Goal: Find specific fact: Find contact information

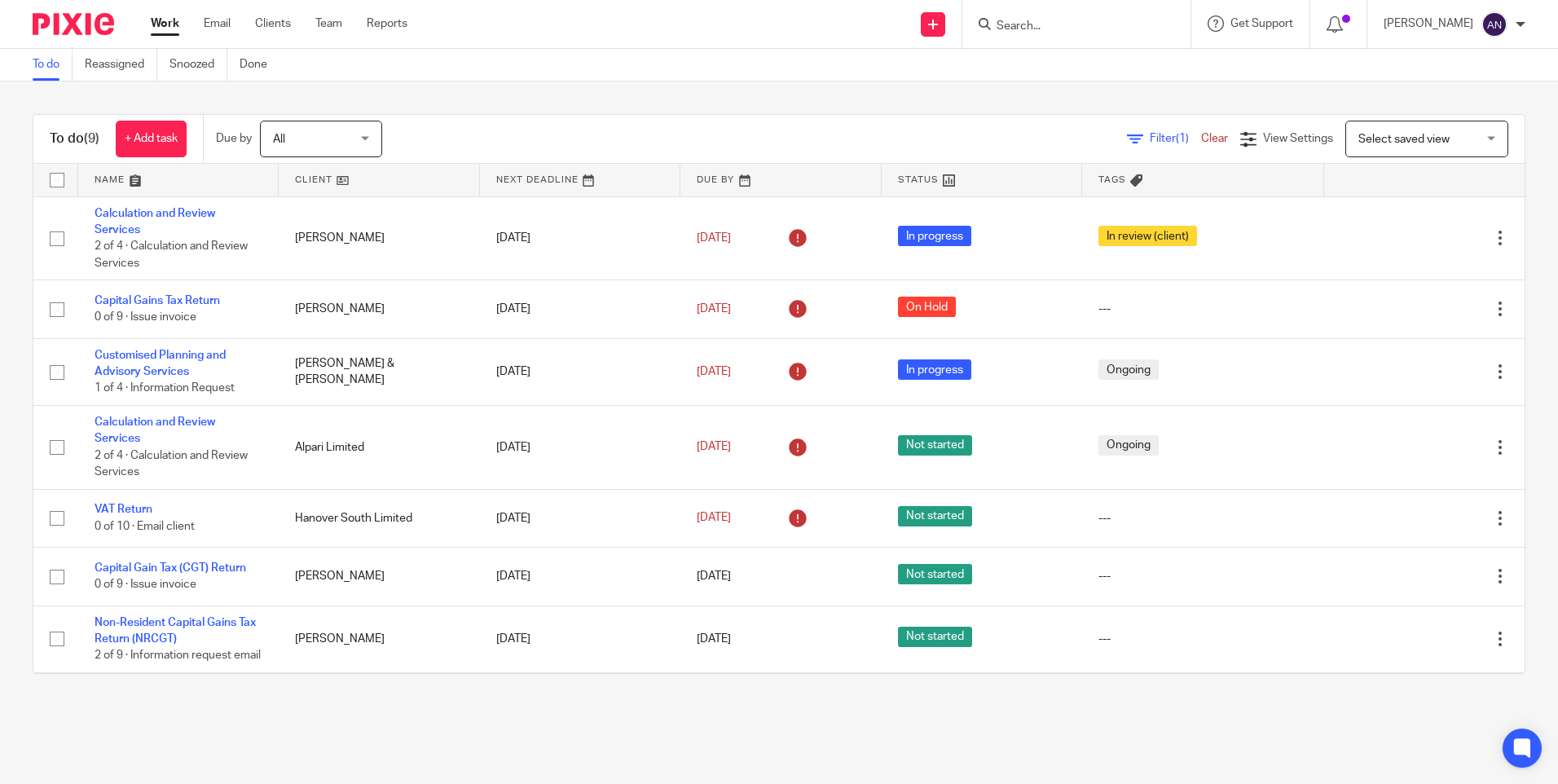
click at [1035, 29] on input "Search" at bounding box center [1068, 26] width 147 height 14
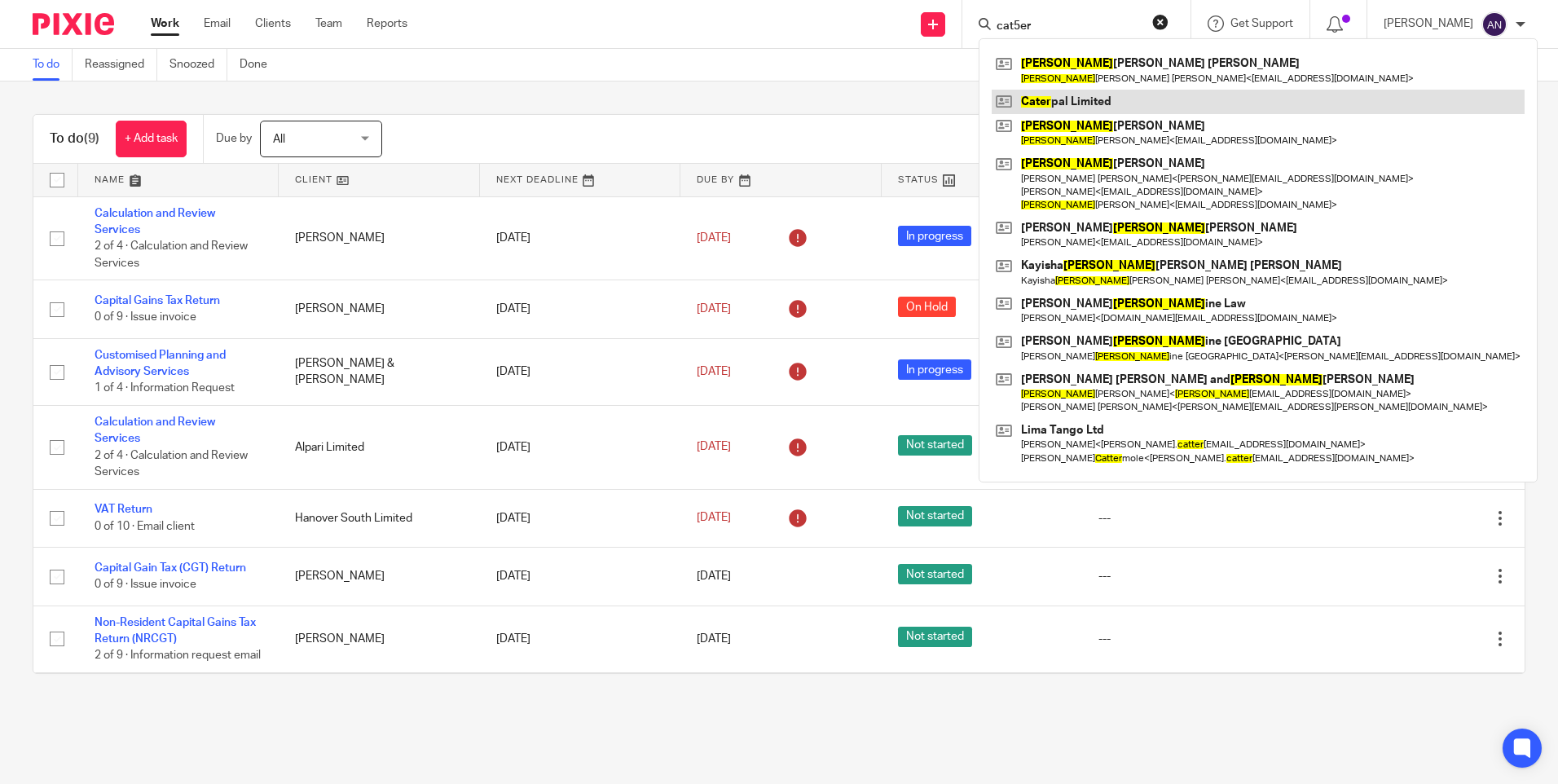
type input "cat5er"
click at [1136, 108] on link at bounding box center [1258, 101] width 532 height 24
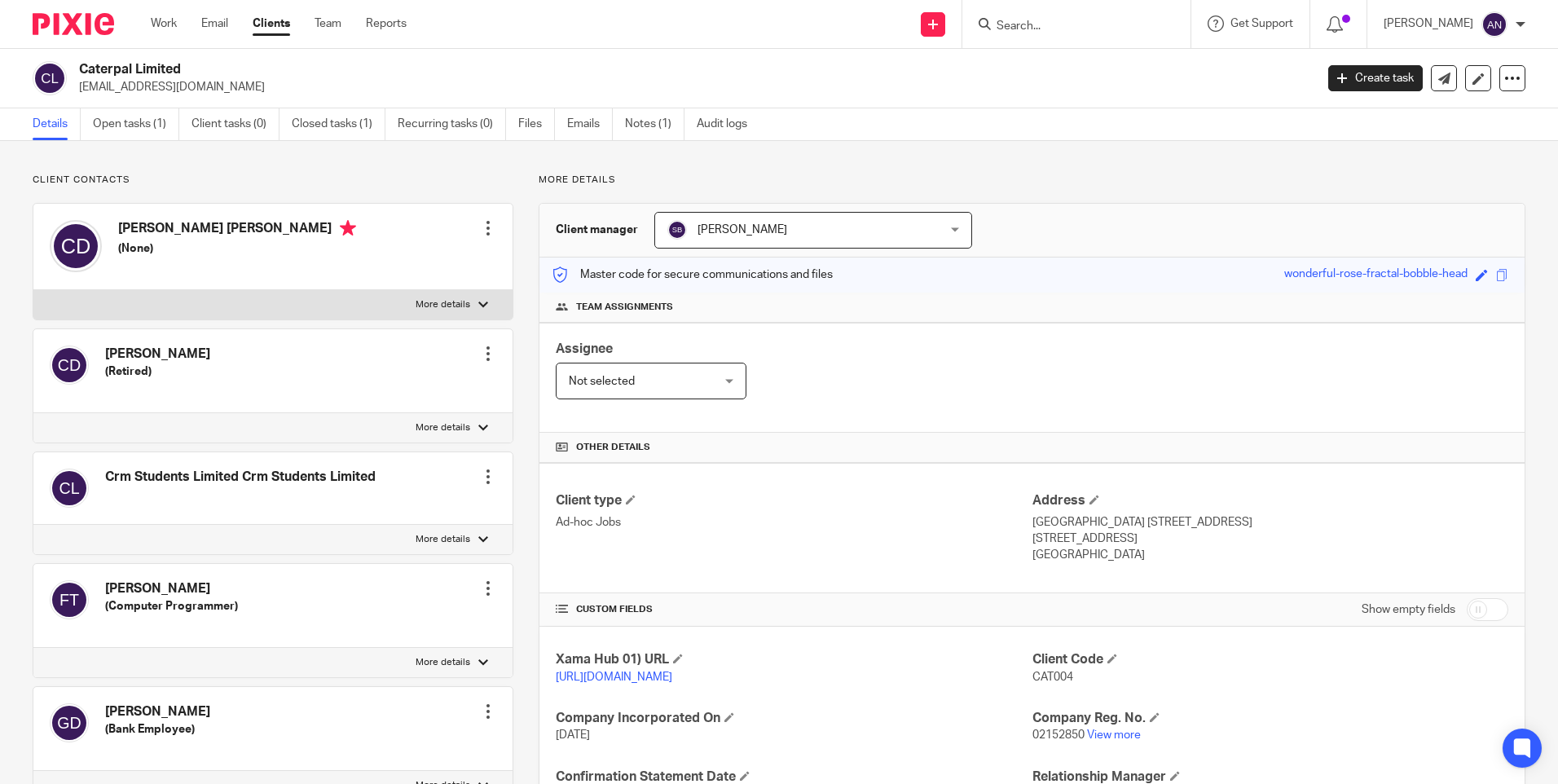
click at [794, 174] on p "More details" at bounding box center [1031, 181] width 987 height 13
drag, startPoint x: 229, startPoint y: 87, endPoint x: 79, endPoint y: 89, distance: 150.0
click at [79, 89] on p "amoleary@crm-limited.co.uk" at bounding box center [691, 86] width 1224 height 16
copy p "amoleary@crm-limited.co.uk"
click at [249, 87] on p "amoleary@crm-limited.co.uk" at bounding box center [691, 86] width 1224 height 16
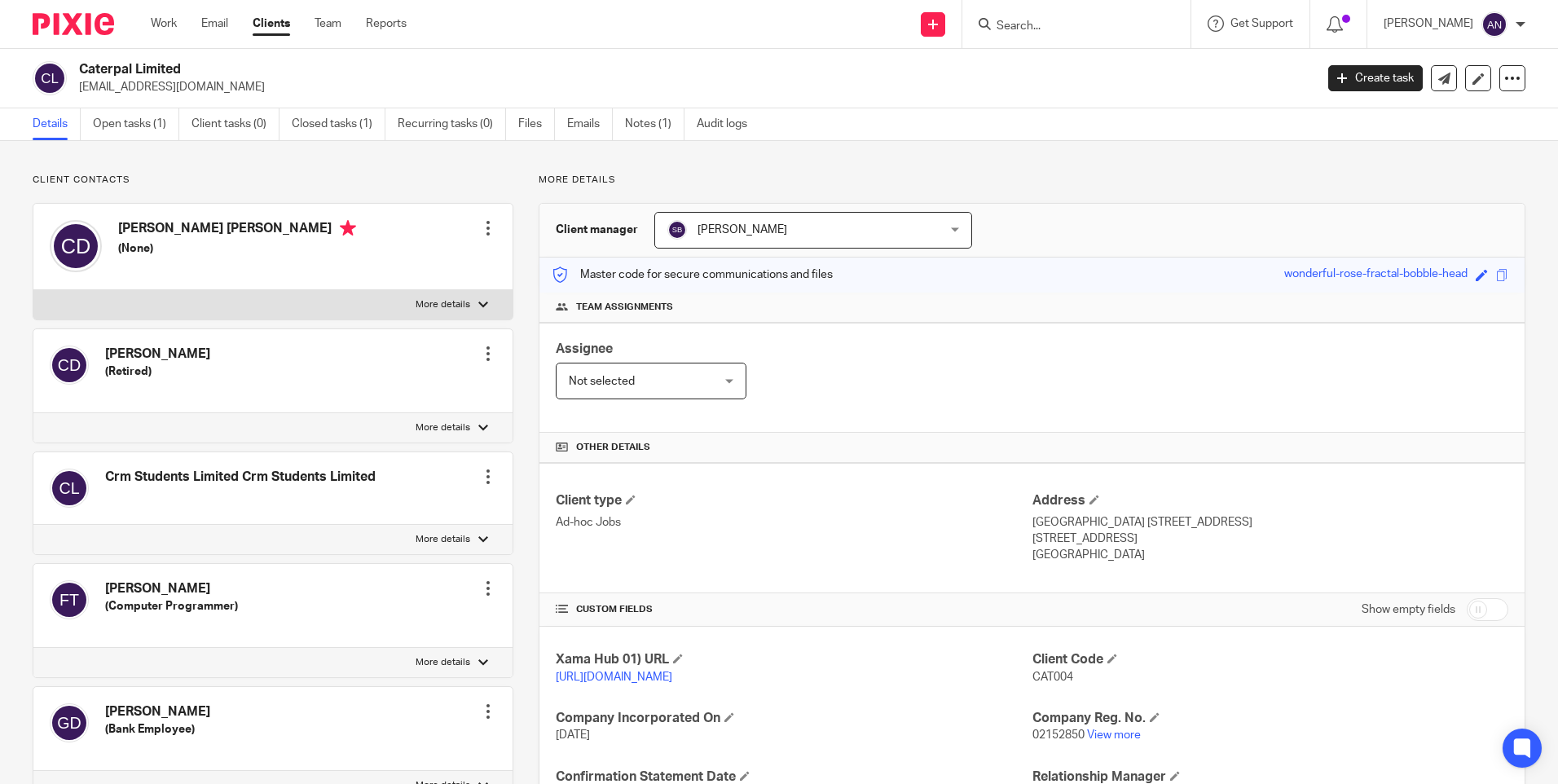
click at [1008, 30] on input "Search" at bounding box center [1068, 26] width 147 height 14
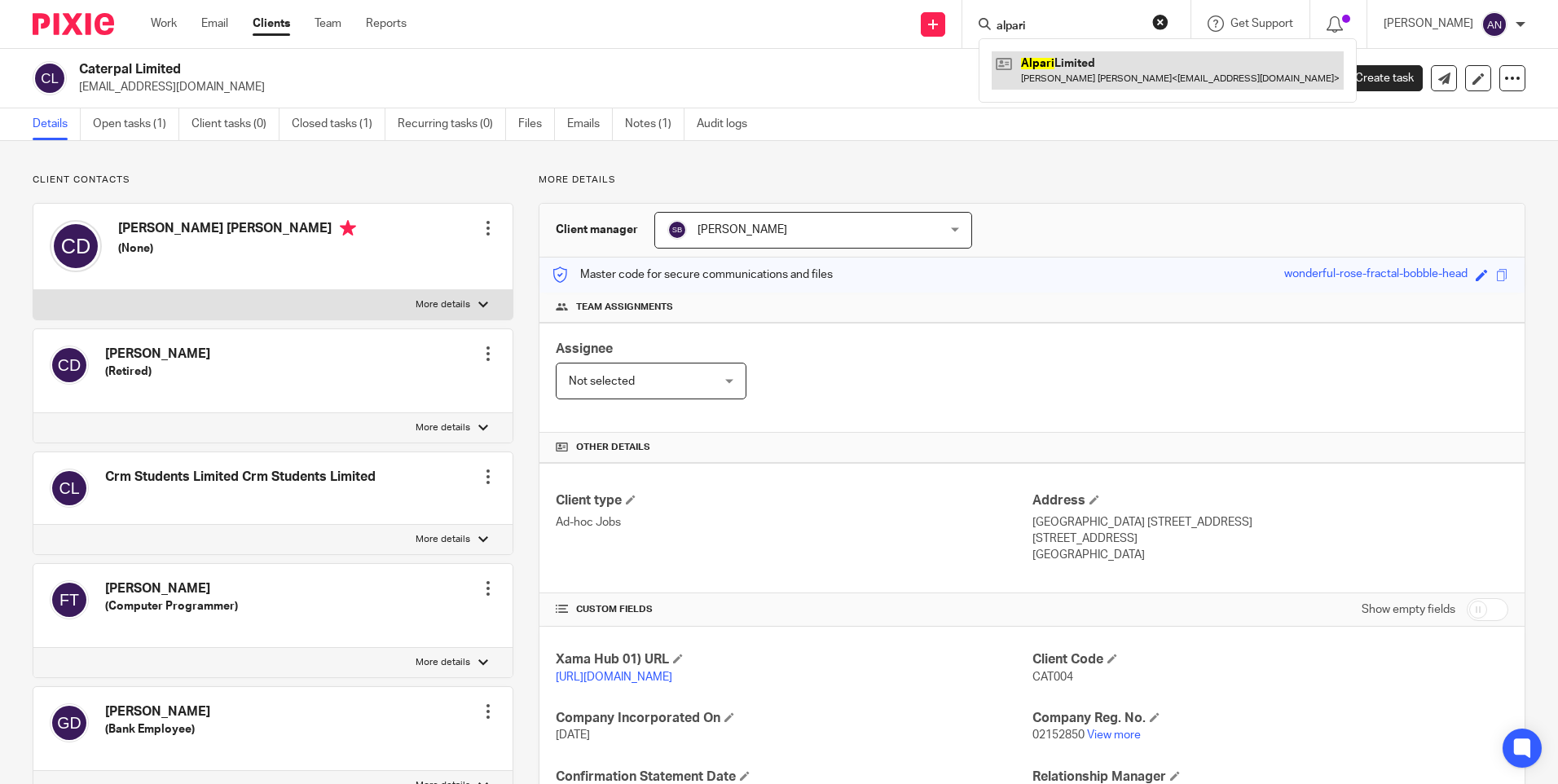
type input "alpari"
click at [1091, 61] on link at bounding box center [1168, 69] width 352 height 37
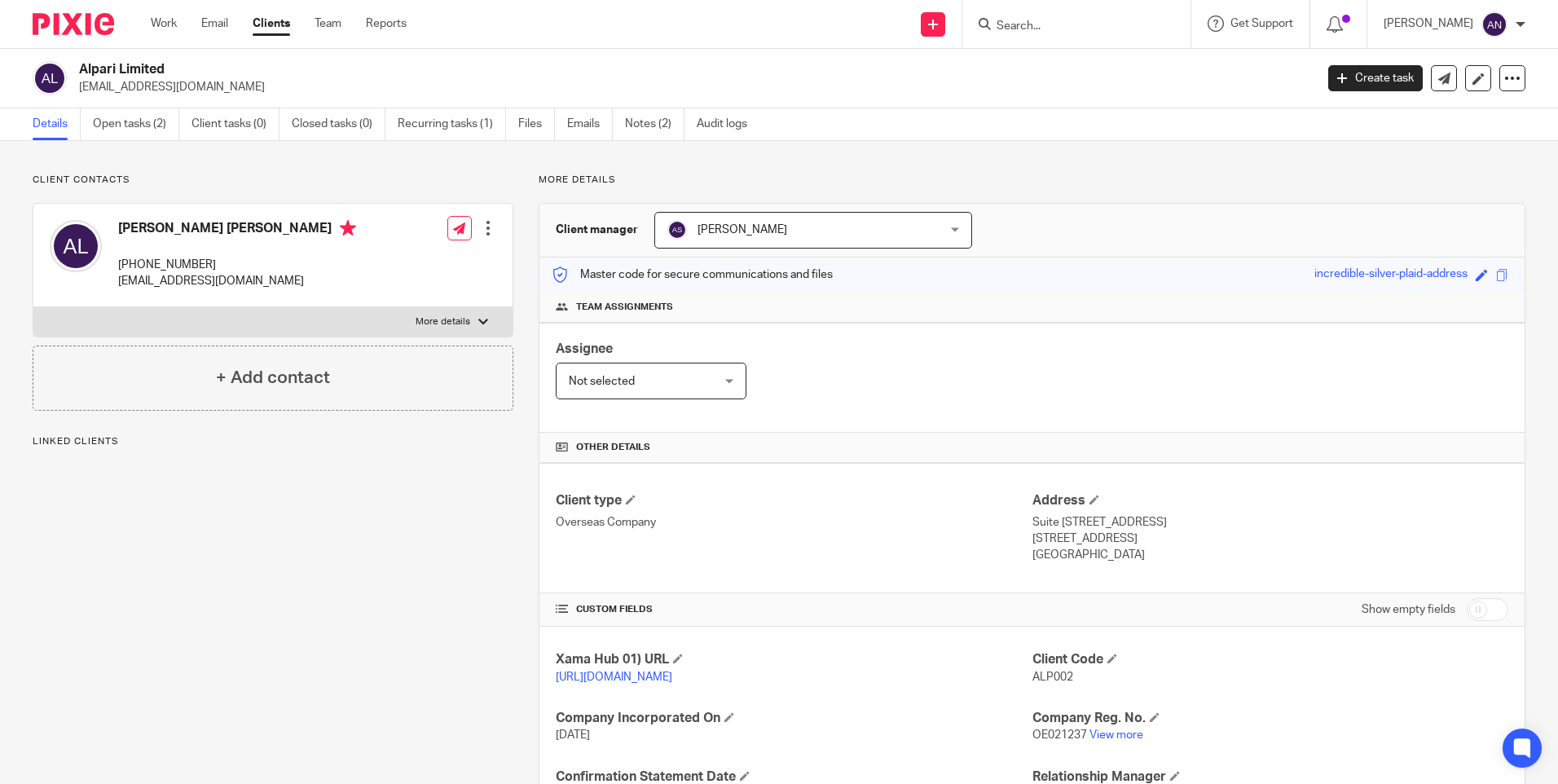
click at [1012, 174] on p "More details" at bounding box center [1031, 181] width 987 height 13
click at [1047, 184] on p "More details" at bounding box center [1031, 181] width 987 height 13
click at [1057, 185] on p "More details" at bounding box center [1031, 181] width 987 height 13
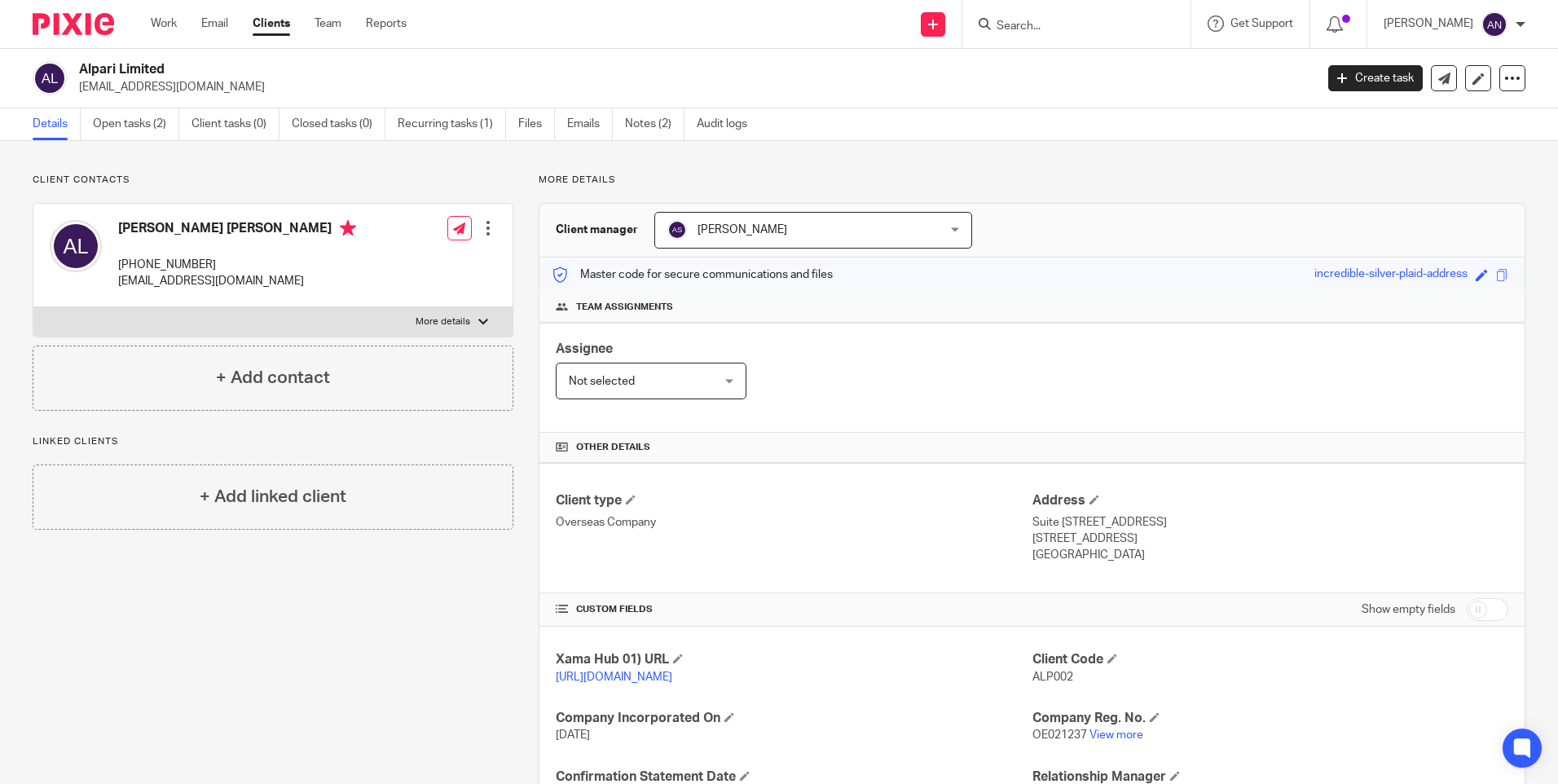
click at [1069, 178] on p "More details" at bounding box center [1031, 181] width 987 height 13
click at [1068, 175] on p "More details" at bounding box center [1031, 181] width 987 height 13
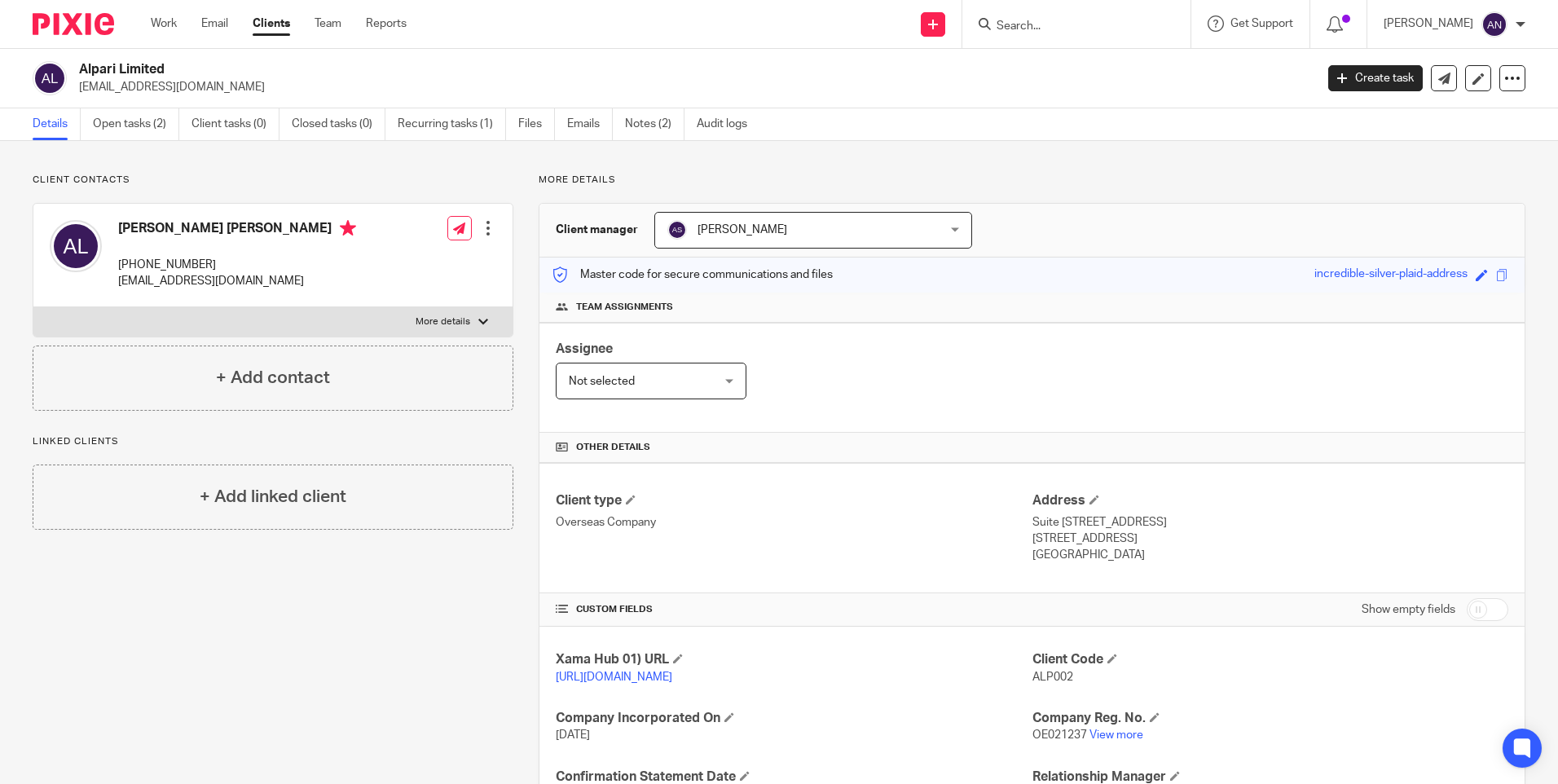
click at [1068, 175] on p "More details" at bounding box center [1031, 181] width 987 height 13
click at [1058, 197] on div "More details Client manager Alisha Shrestha Alisha Shrestha Aarshika Awale Aayu…" at bounding box center [1019, 559] width 1012 height 771
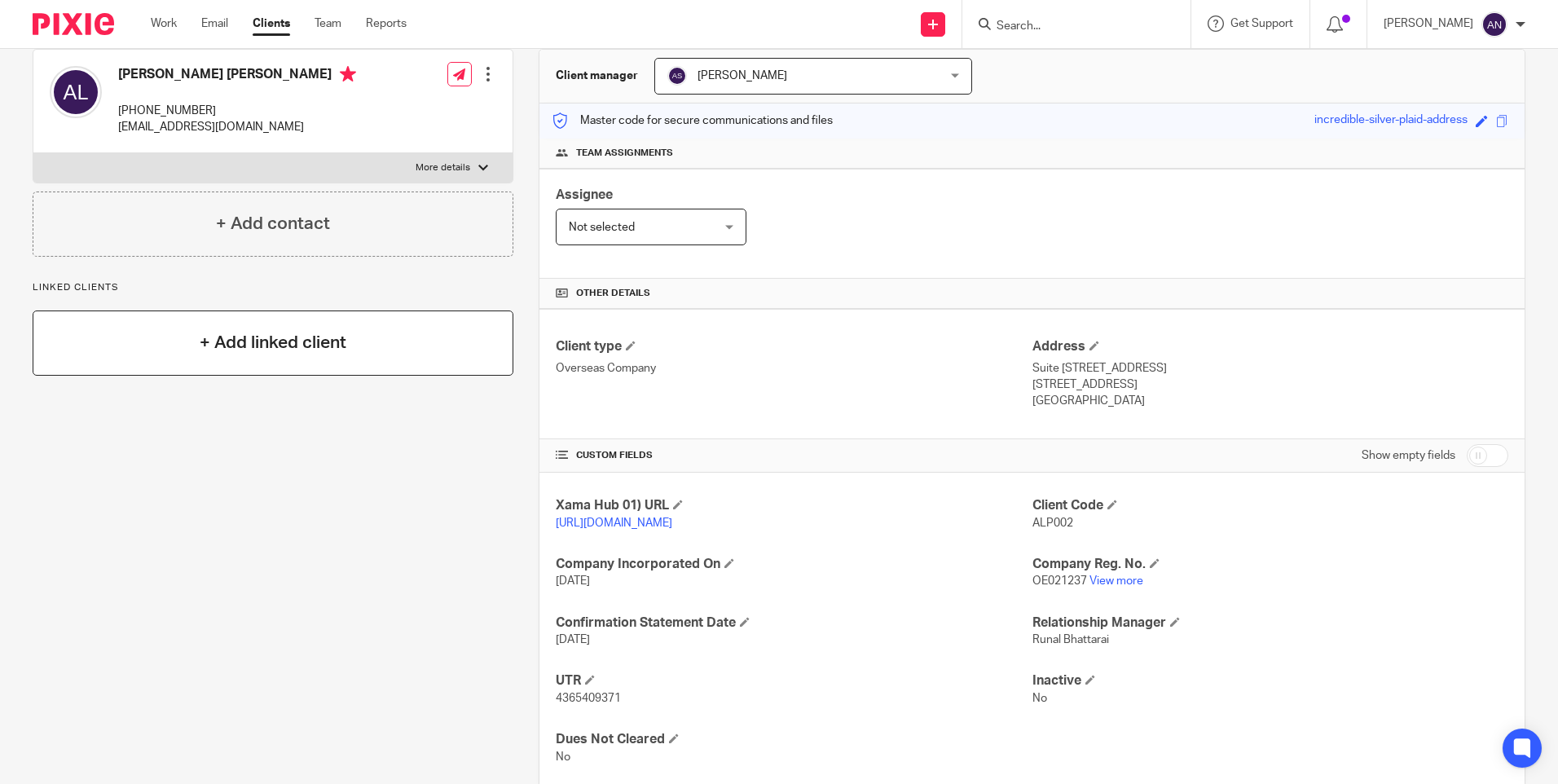
scroll to position [163, 0]
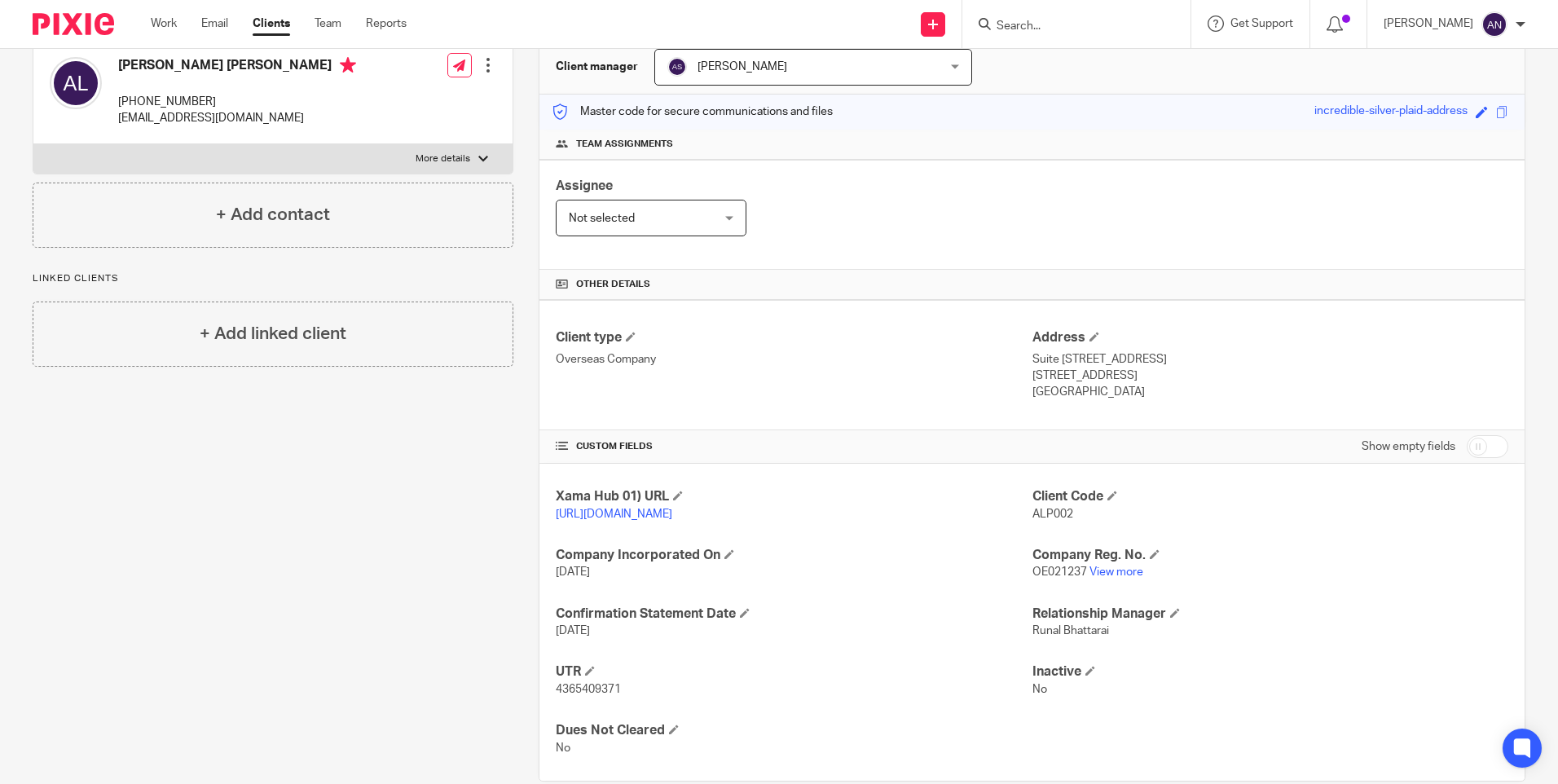
click at [986, 221] on div "Assignee Not selected Not selected Not selected Aarshika Awale Aayush Niraula A…" at bounding box center [1031, 214] width 985 height 110
click at [987, 217] on div "Assignee Not selected Not selected Not selected Aarshika Awale Aayush Niraula A…" at bounding box center [1031, 214] width 985 height 110
click at [985, 216] on div "Assignee Not selected Not selected Not selected Aarshika Awale Aayush Niraula A…" at bounding box center [1031, 214] width 985 height 110
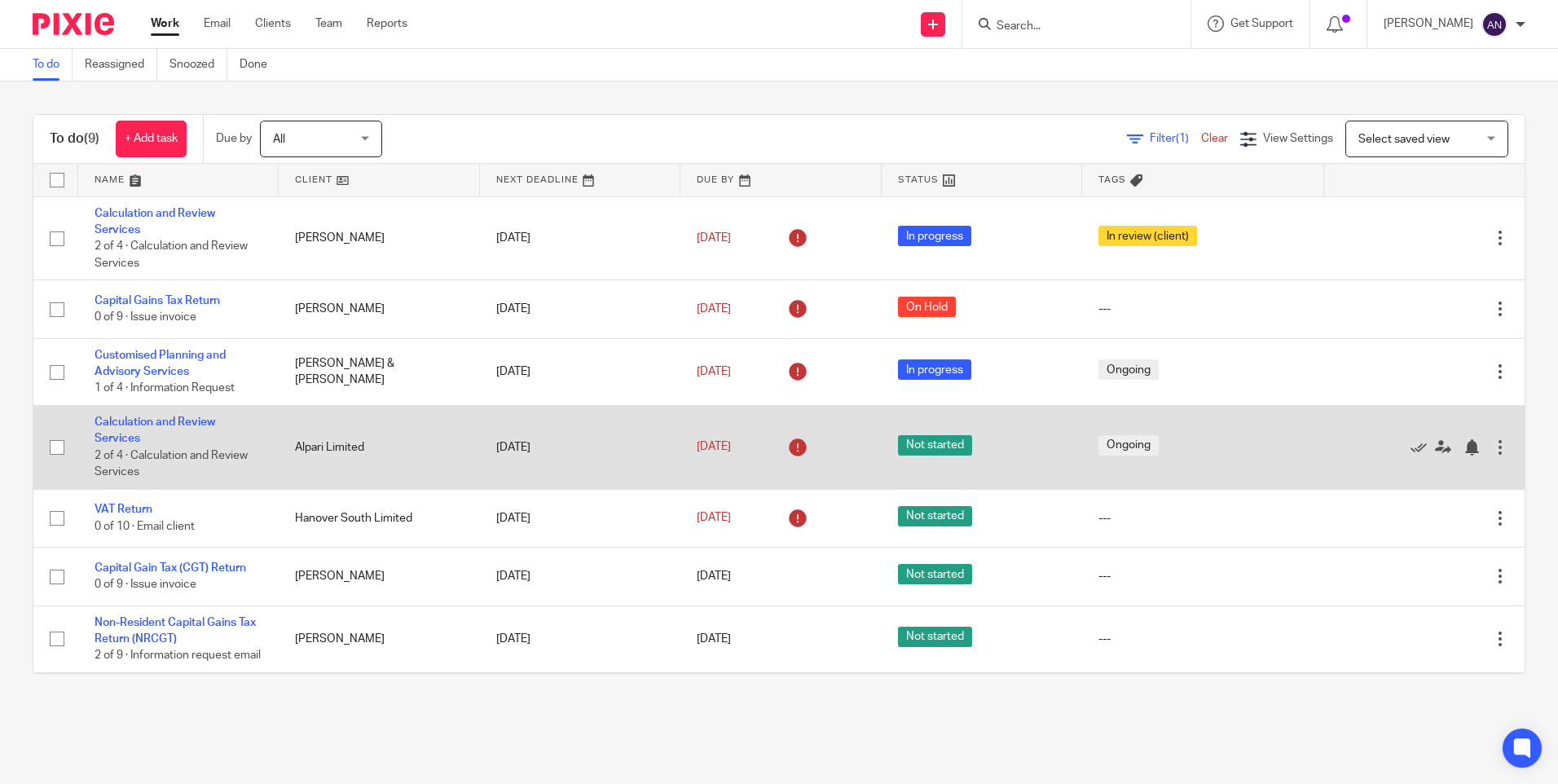
click at [158, 429] on td "Calculation and Review Services 2 of 4 · Calculation and Review Services" at bounding box center [178, 446] width 201 height 84
click at [158, 426] on link "Calculation and Review Services" at bounding box center [154, 429] width 120 height 28
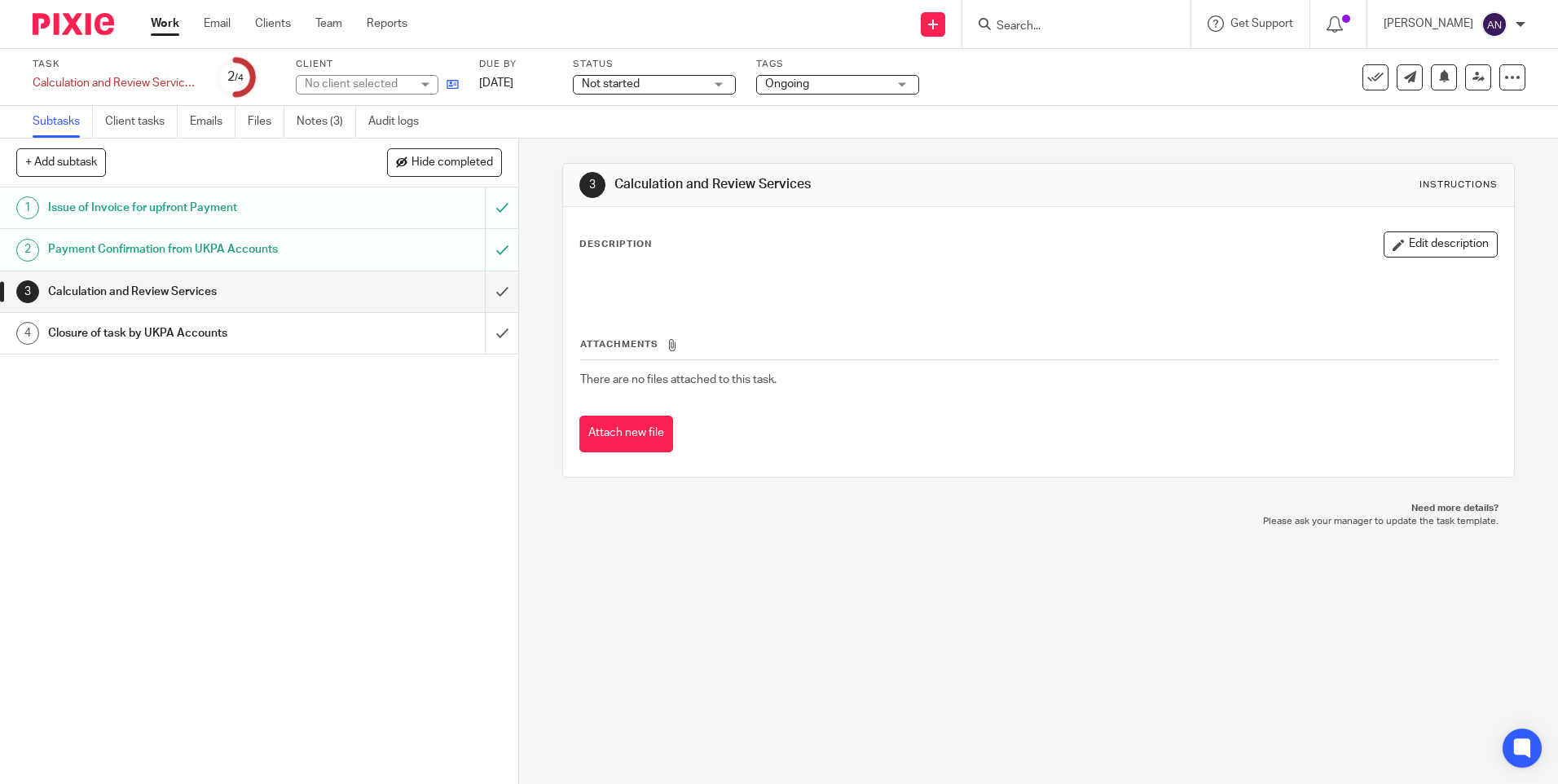
click at [451, 89] on icon at bounding box center [453, 84] width 12 height 12
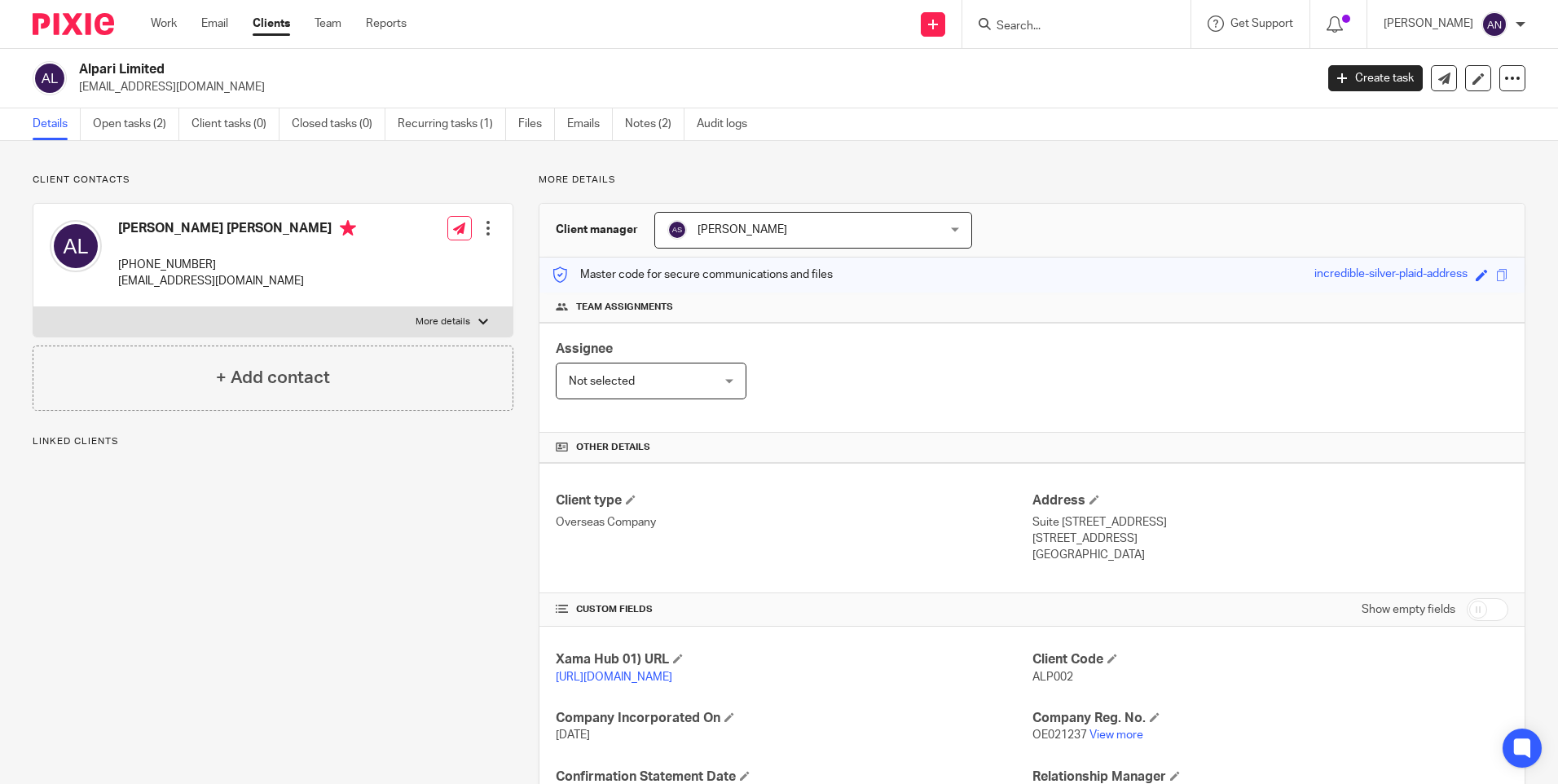
click at [953, 492] on div "Client type Overseas Company" at bounding box center [793, 527] width 476 height 72
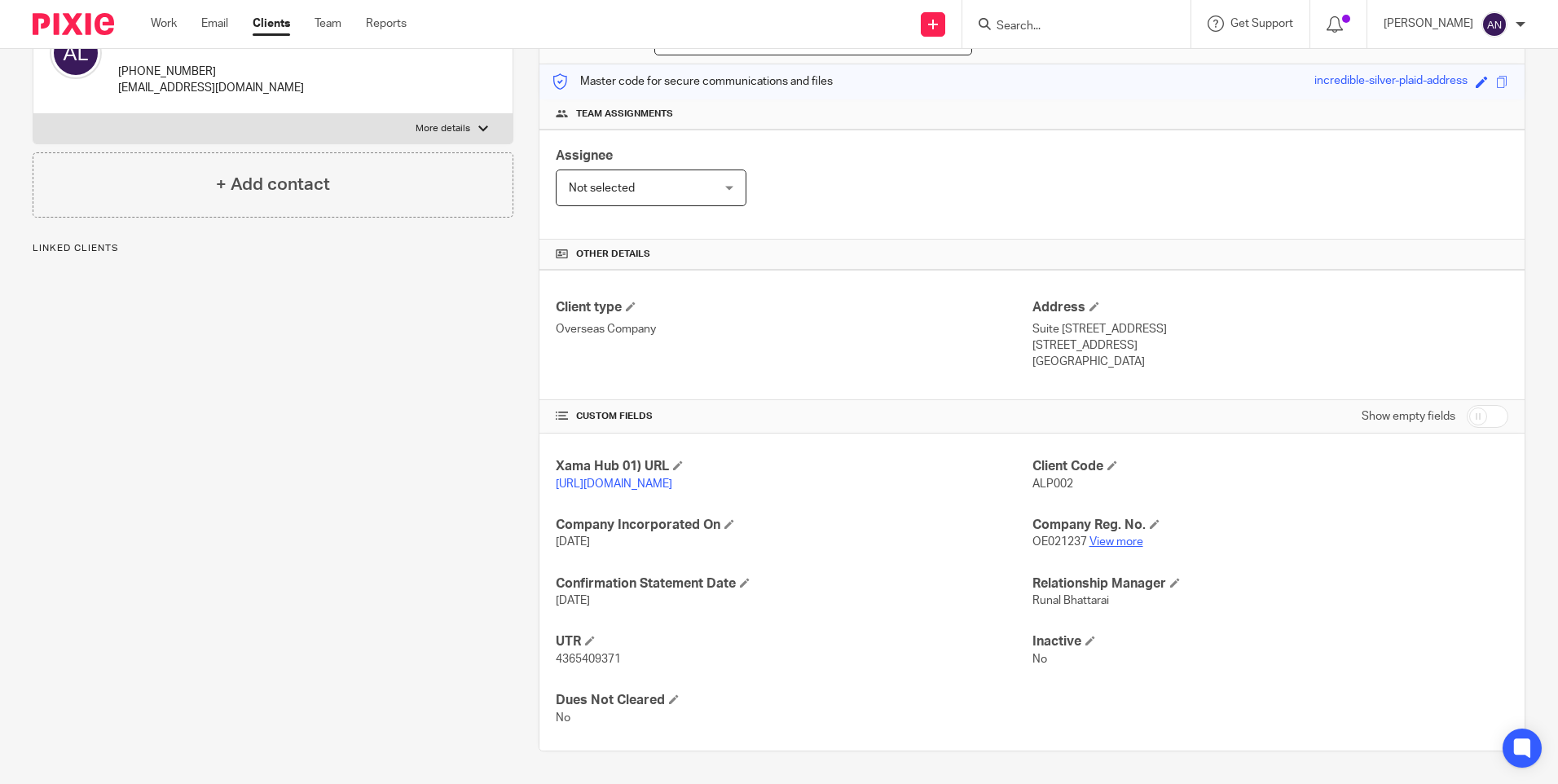
click at [1113, 543] on link "View more" at bounding box center [1116, 542] width 54 height 12
click at [1038, 159] on div "Assignee Not selected Not selected Not selected [PERSON_NAME] [PERSON_NAME] [PE…" at bounding box center [1031, 184] width 985 height 110
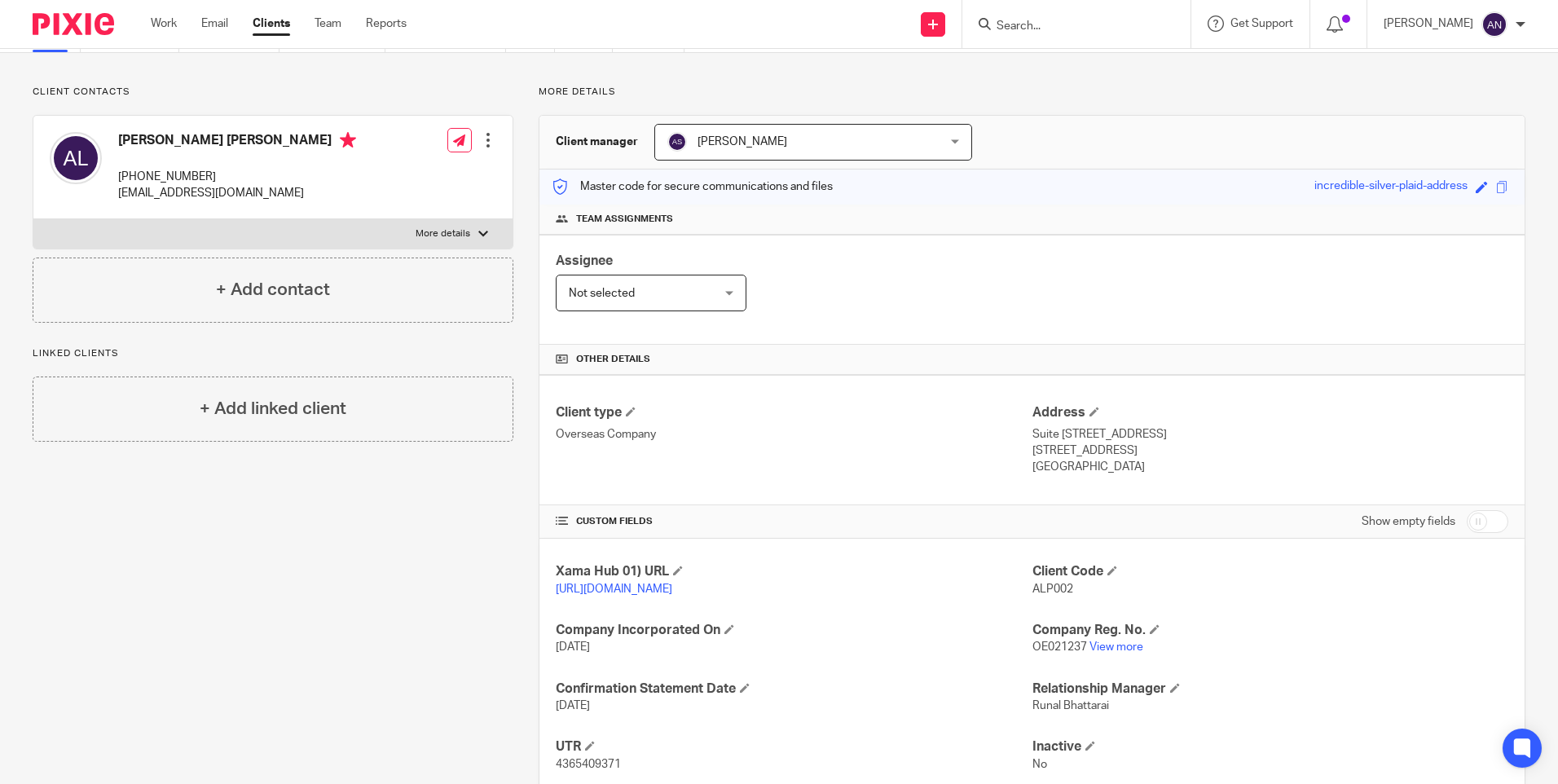
scroll to position [0, 0]
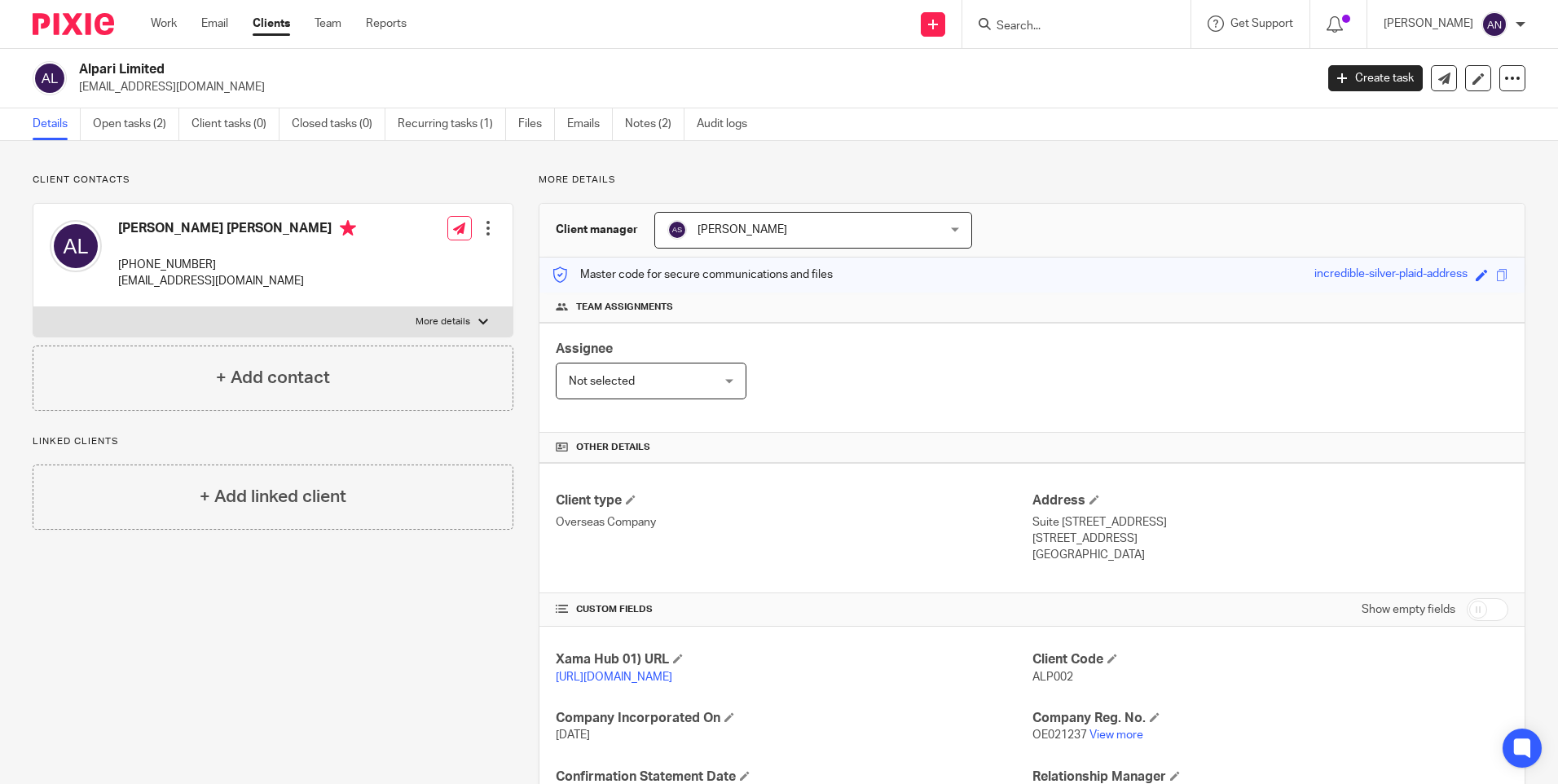
click at [704, 184] on p "More details" at bounding box center [1031, 181] width 987 height 13
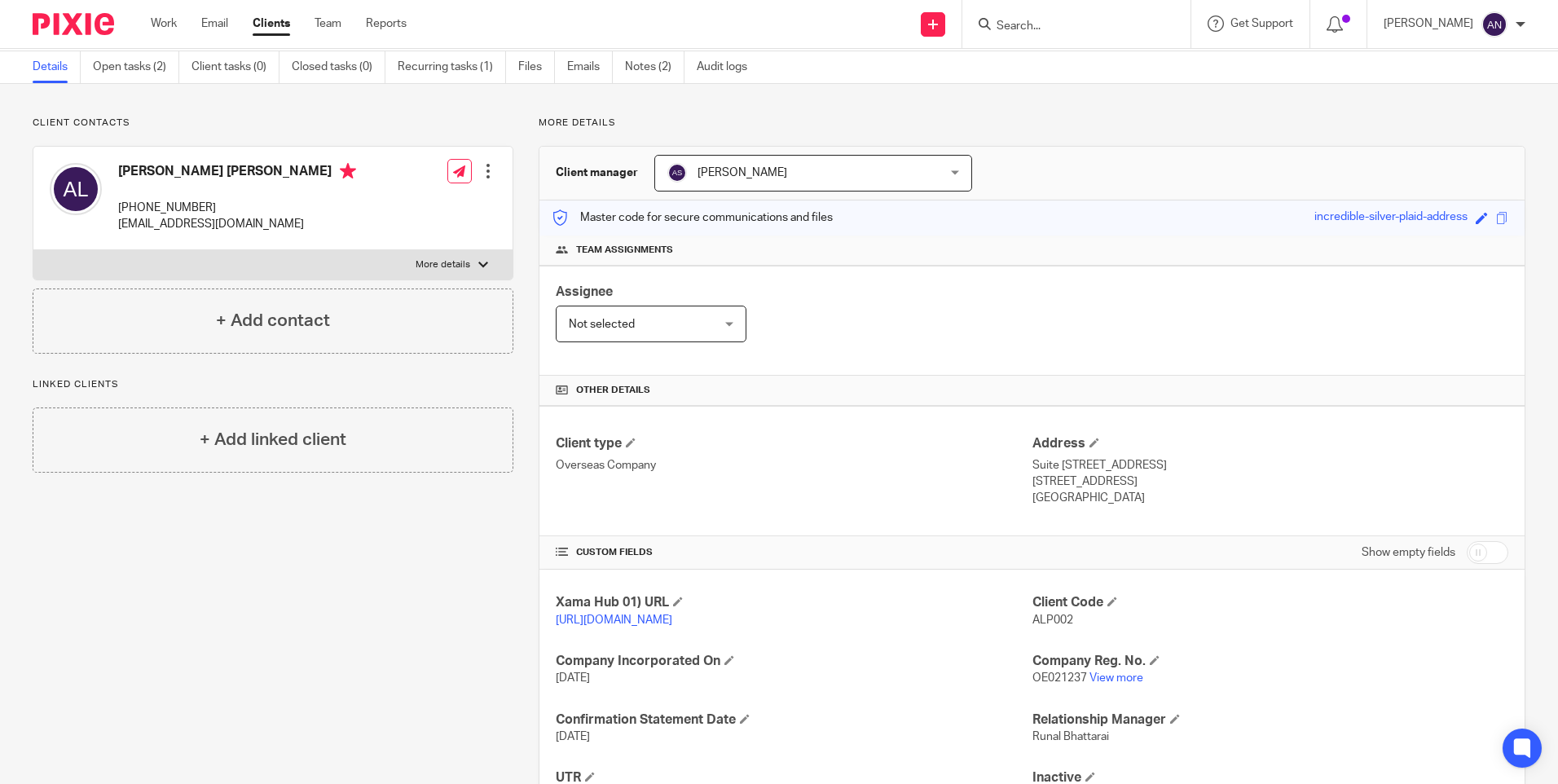
scroll to position [163, 0]
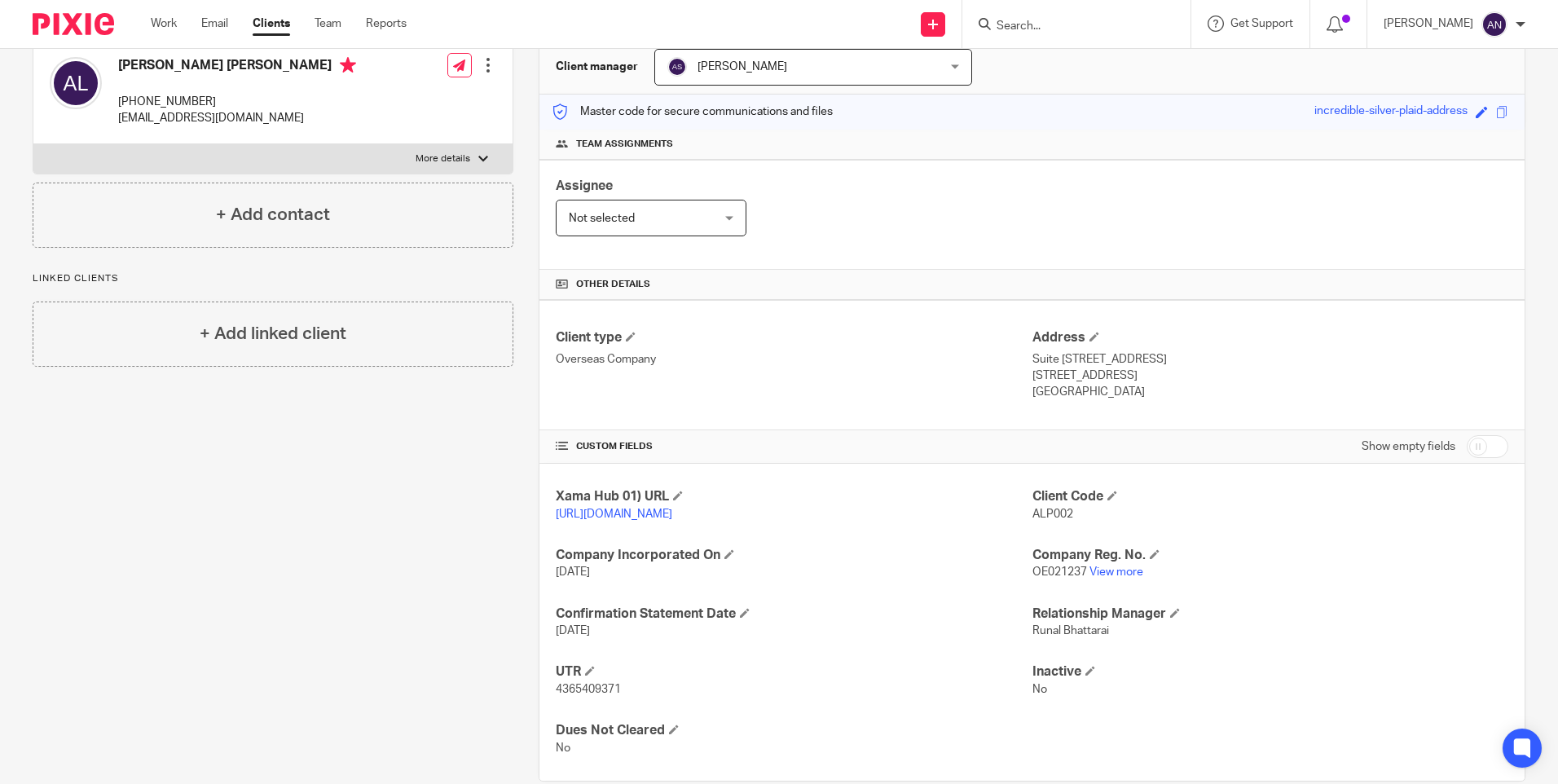
click at [926, 385] on div "Client type Overseas Company" at bounding box center [793, 364] width 476 height 72
click at [951, 222] on div "Assignee Not selected Not selected Not selected [PERSON_NAME] [PERSON_NAME] [PE…" at bounding box center [1031, 214] width 985 height 110
click at [1141, 224] on div "Assignee Not selected Not selected Not selected [PERSON_NAME] [PERSON_NAME] [PE…" at bounding box center [1031, 214] width 985 height 110
click at [1319, 367] on p "[STREET_ADDRESS]" at bounding box center [1270, 375] width 476 height 16
click at [1133, 577] on link "View more" at bounding box center [1116, 572] width 54 height 12
